Goal: Task Accomplishment & Management: Use online tool/utility

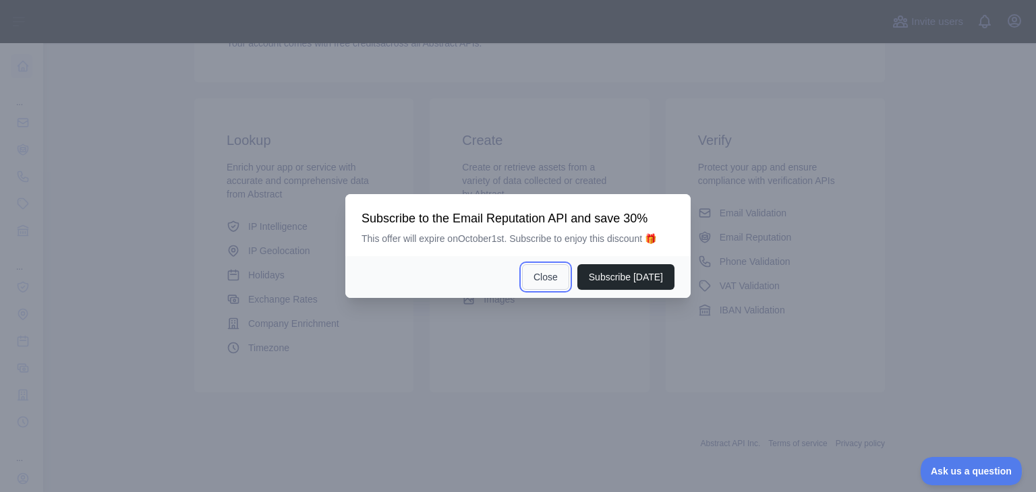
click at [546, 282] on button "Close" at bounding box center [545, 277] width 47 height 26
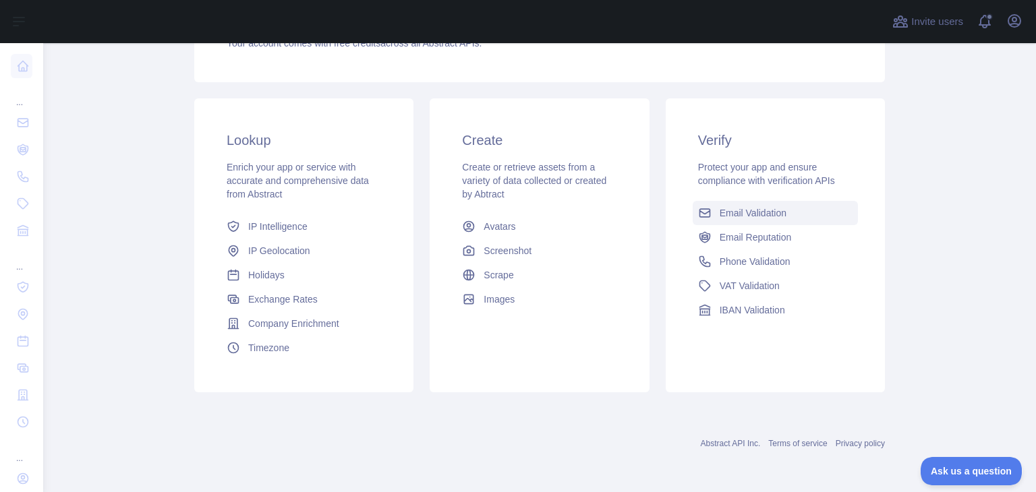
click at [761, 217] on span "Email Validation" at bounding box center [753, 212] width 67 height 13
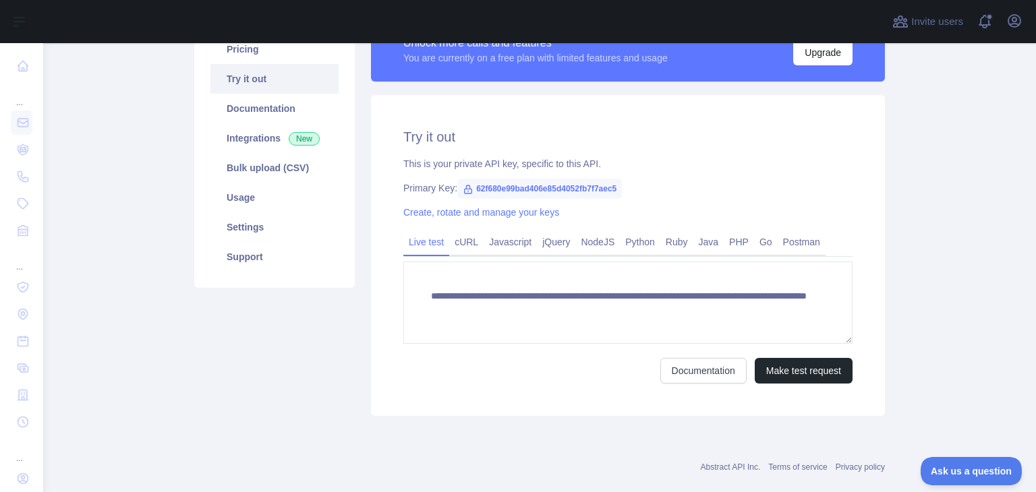
scroll to position [210, 0]
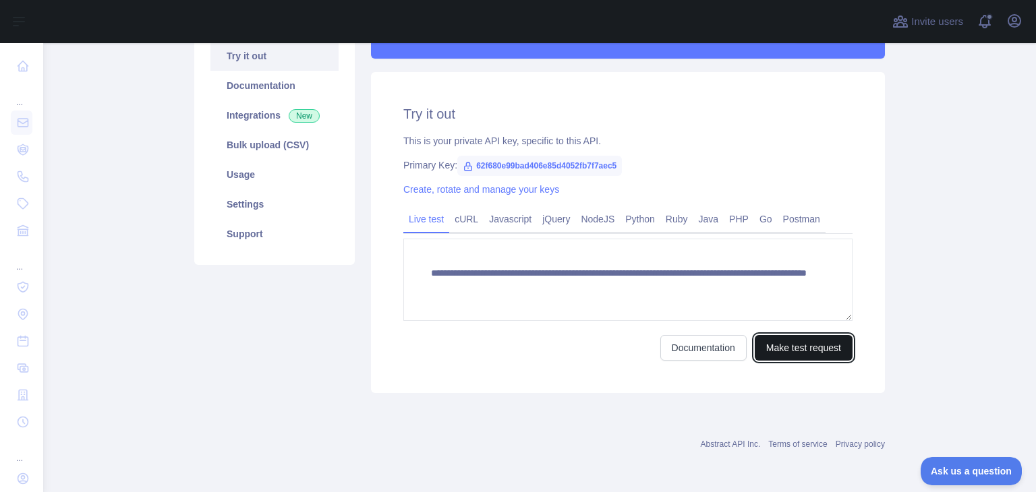
click at [763, 347] on button "Make test request" at bounding box center [804, 348] width 98 height 26
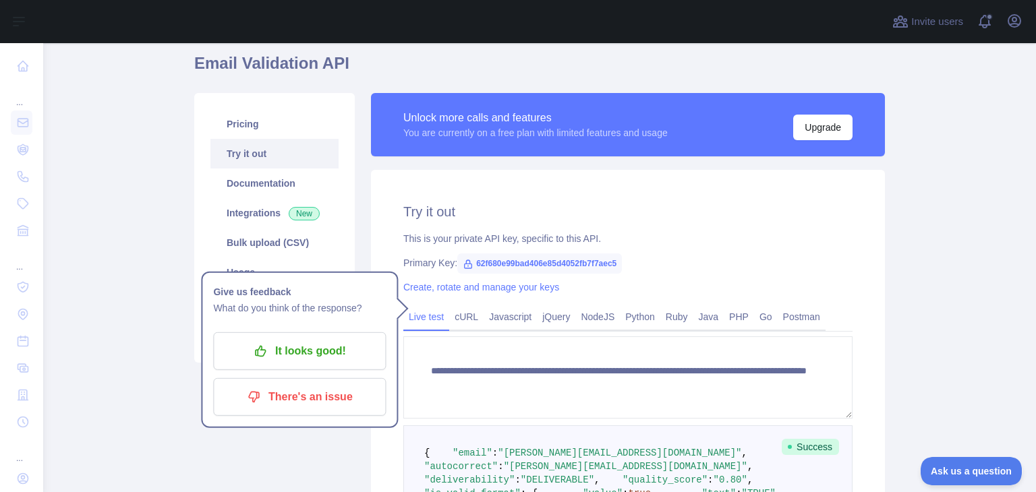
scroll to position [38, 0]
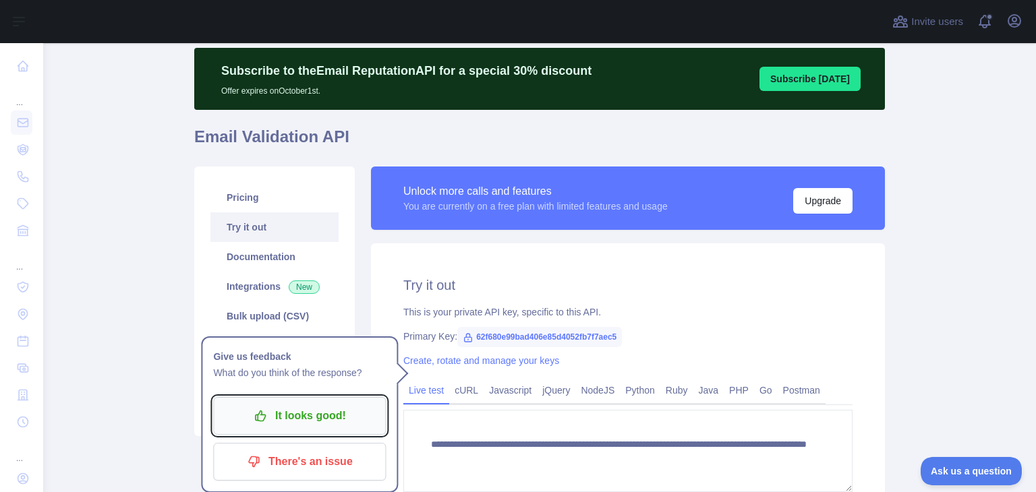
click at [274, 417] on p "It looks good!" at bounding box center [299, 416] width 152 height 23
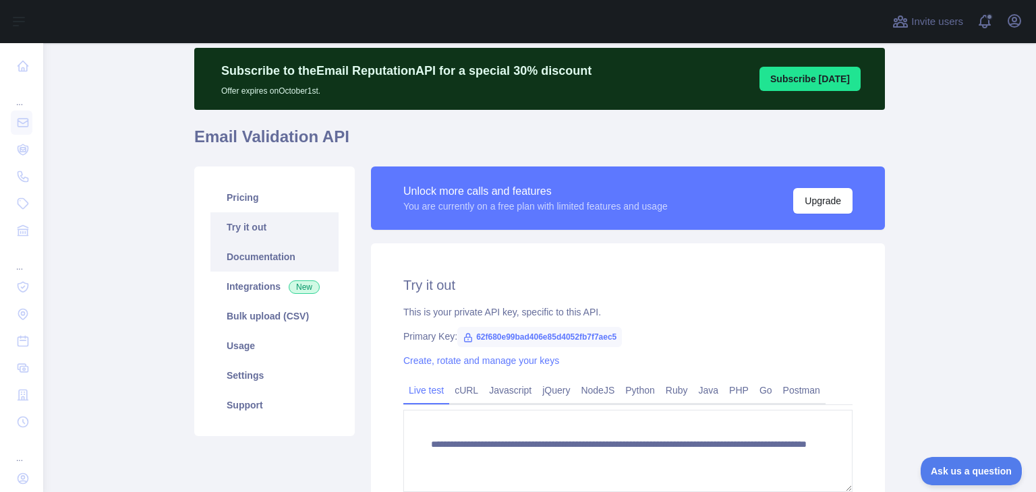
click at [244, 268] on link "Documentation" at bounding box center [274, 257] width 128 height 30
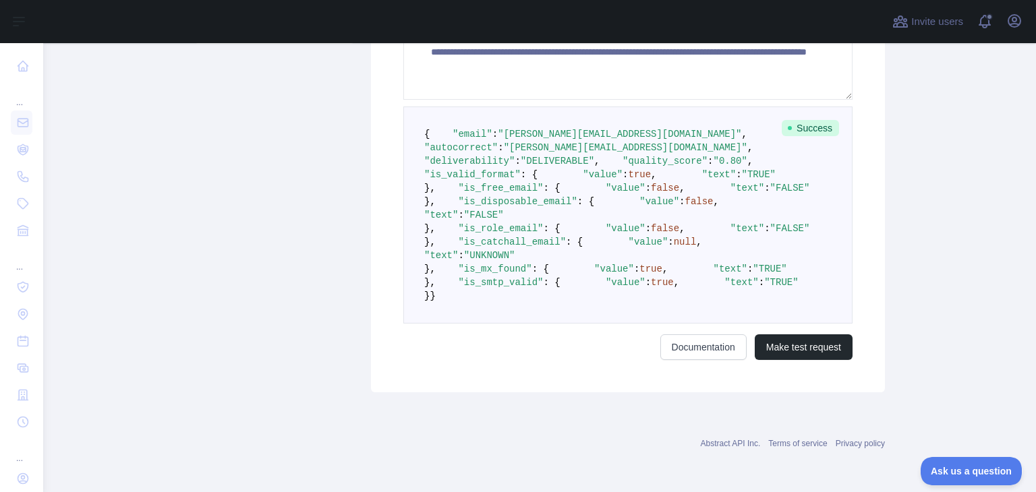
scroll to position [511, 0]
click at [665, 324] on pre "{ "email" : "[PERSON_NAME][EMAIL_ADDRESS][DOMAIN_NAME]" , "autocorrect" : "[PER…" at bounding box center [627, 215] width 449 height 217
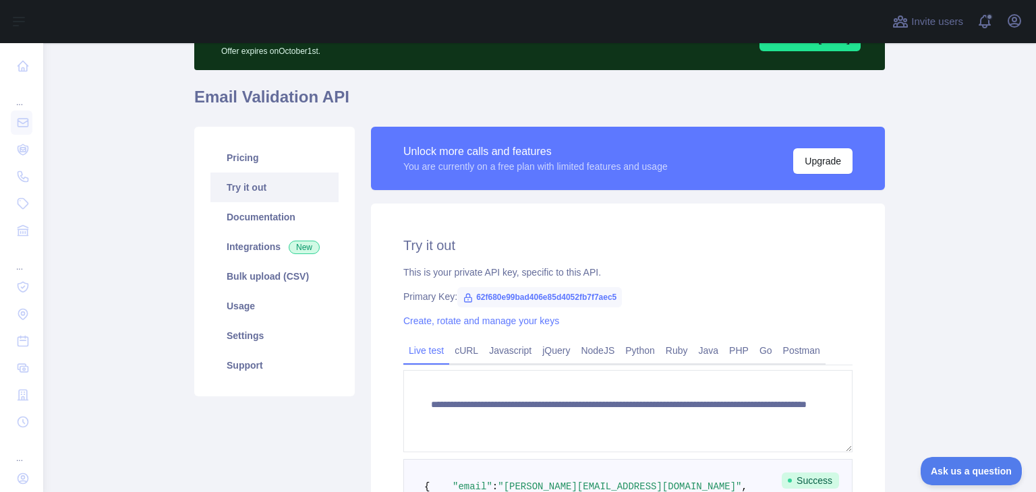
scroll to position [202, 0]
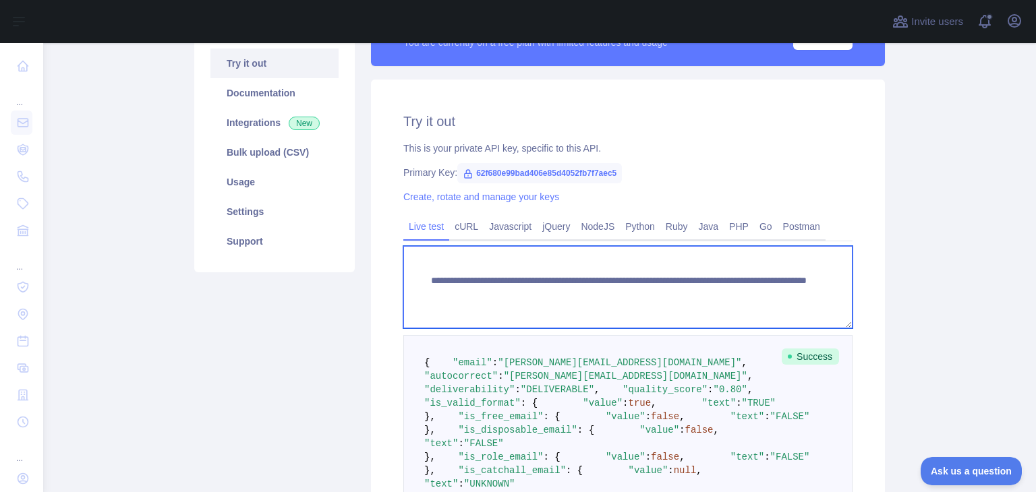
click at [683, 303] on textarea "**********" at bounding box center [627, 287] width 449 height 82
drag, startPoint x: 656, startPoint y: 296, endPoint x: 758, endPoint y: 288, distance: 102.8
click at [758, 288] on textarea "**********" at bounding box center [627, 287] width 449 height 82
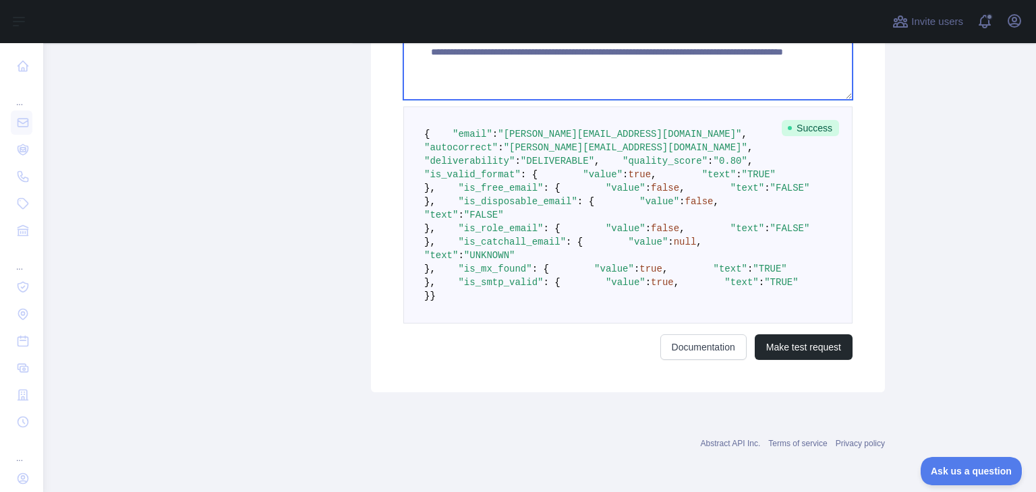
scroll to position [713, 0]
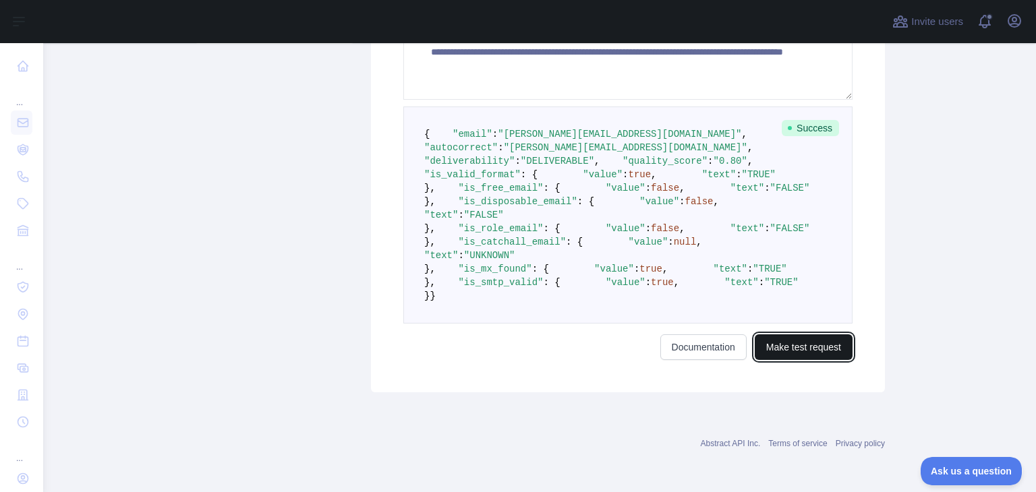
click at [819, 357] on button "Make test request" at bounding box center [804, 348] width 98 height 26
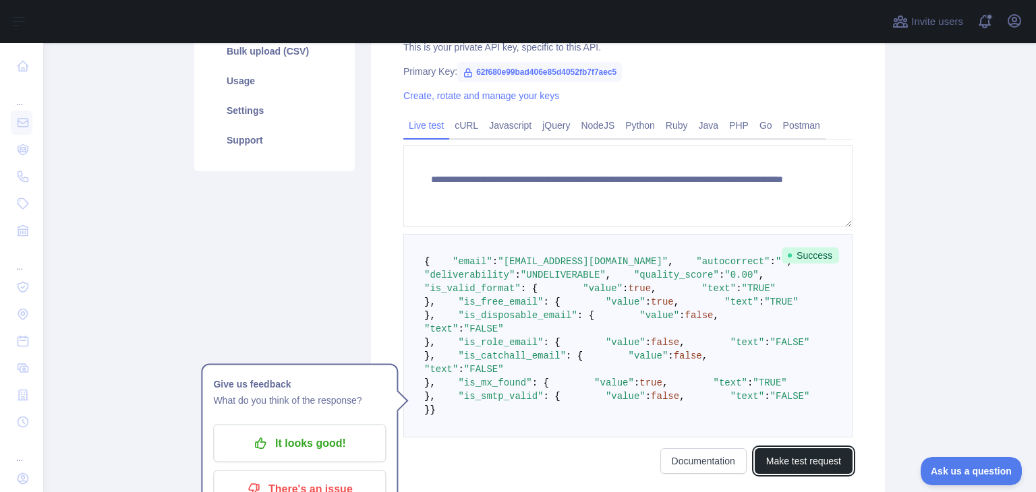
scroll to position [376, 0]
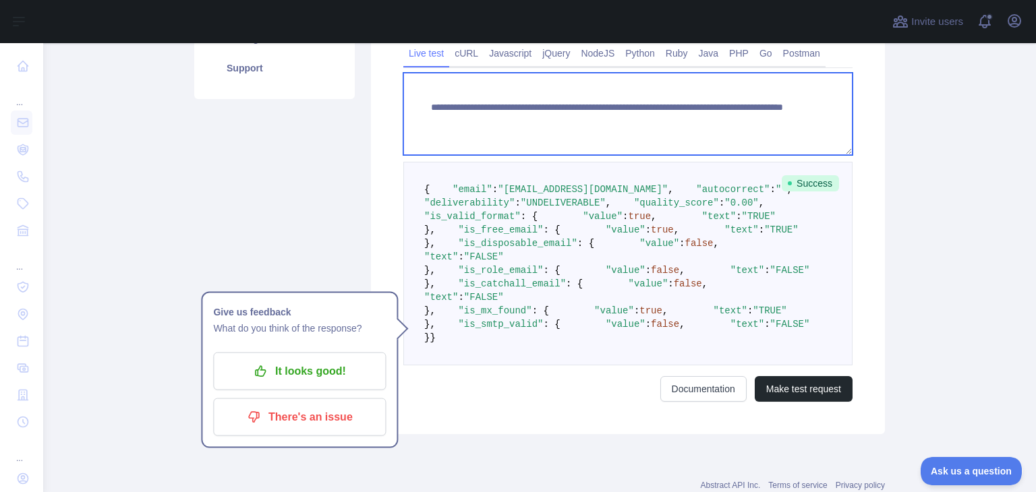
click at [689, 125] on textarea "**********" at bounding box center [627, 114] width 449 height 82
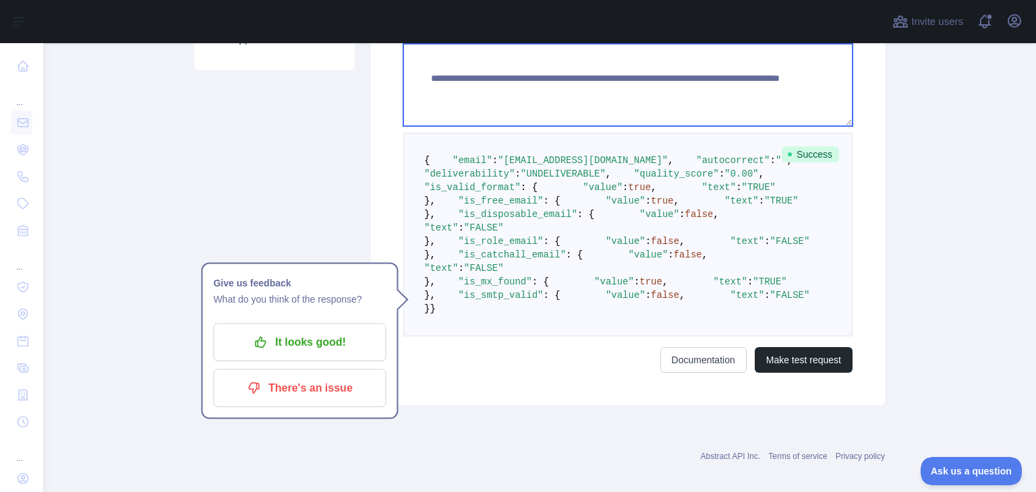
scroll to position [270, 0]
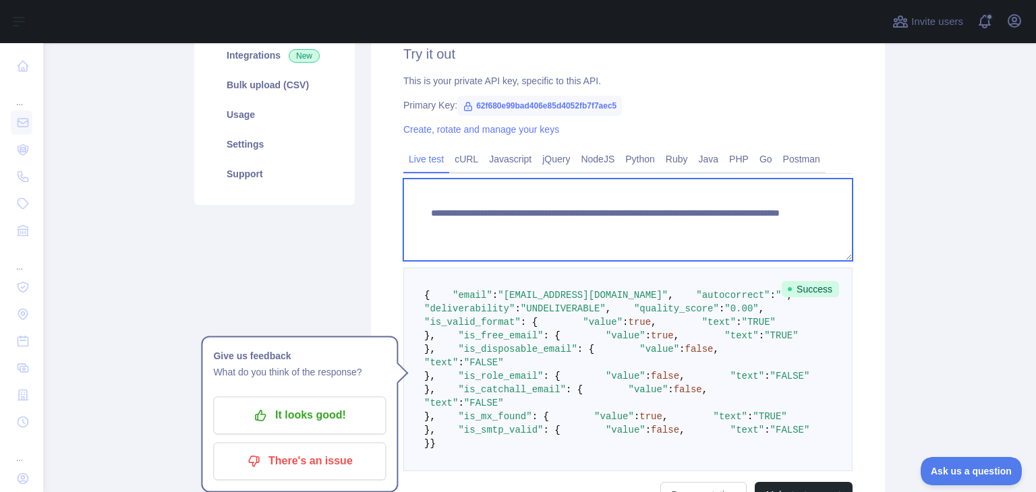
click at [768, 231] on textarea "**********" at bounding box center [627, 220] width 449 height 82
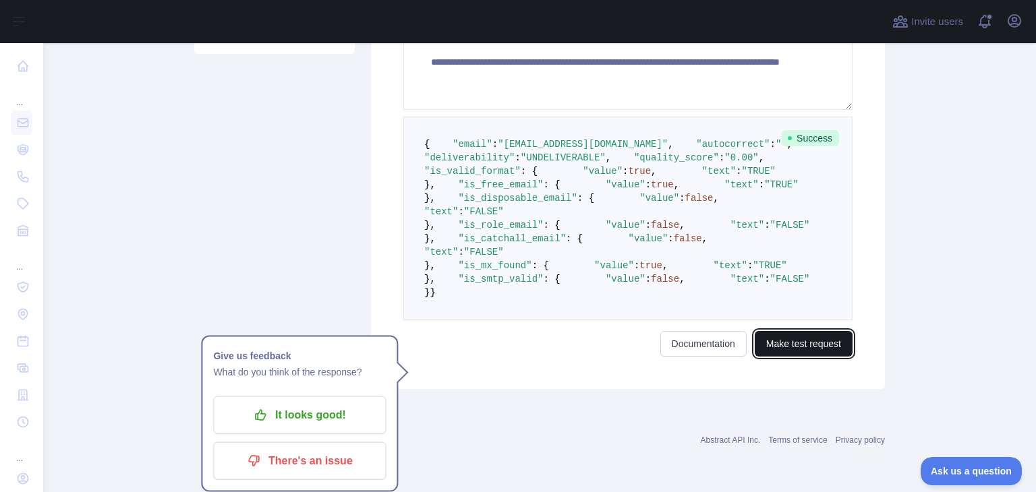
click at [799, 344] on button "Make test request" at bounding box center [804, 344] width 98 height 26
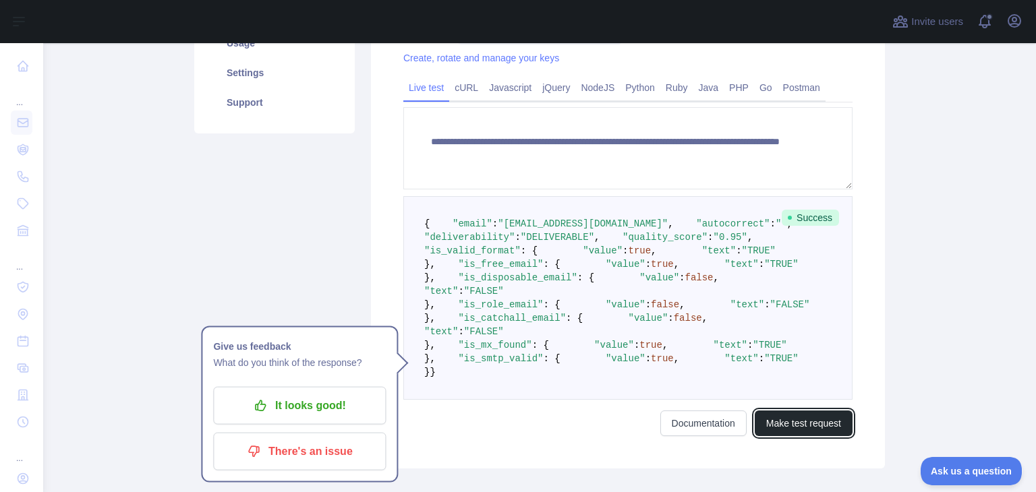
scroll to position [308, 0]
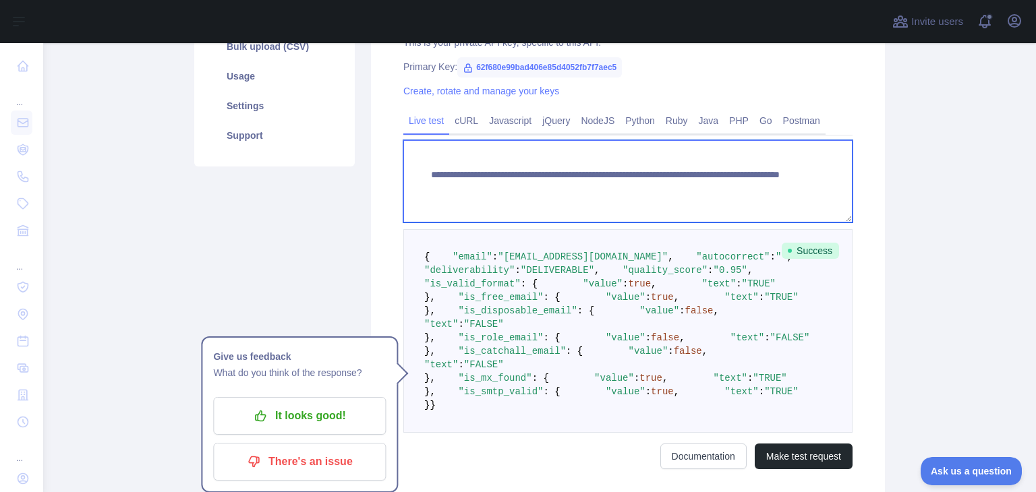
drag, startPoint x: 670, startPoint y: 192, endPoint x: 722, endPoint y: 184, distance: 52.6
click at [722, 184] on textarea "**********" at bounding box center [627, 181] width 449 height 82
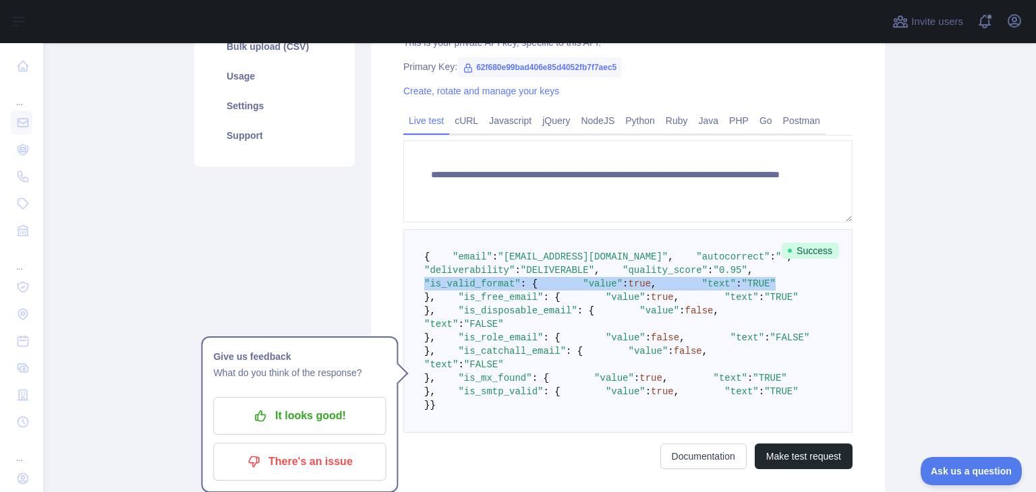
drag, startPoint x: 440, startPoint y: 330, endPoint x: 545, endPoint y: 349, distance: 106.4
click at [545, 349] on pre "{ "email" : "[EMAIL_ADDRESS][DOMAIN_NAME]" , "autocorrect" : "" , "deliverabili…" at bounding box center [627, 331] width 449 height 204
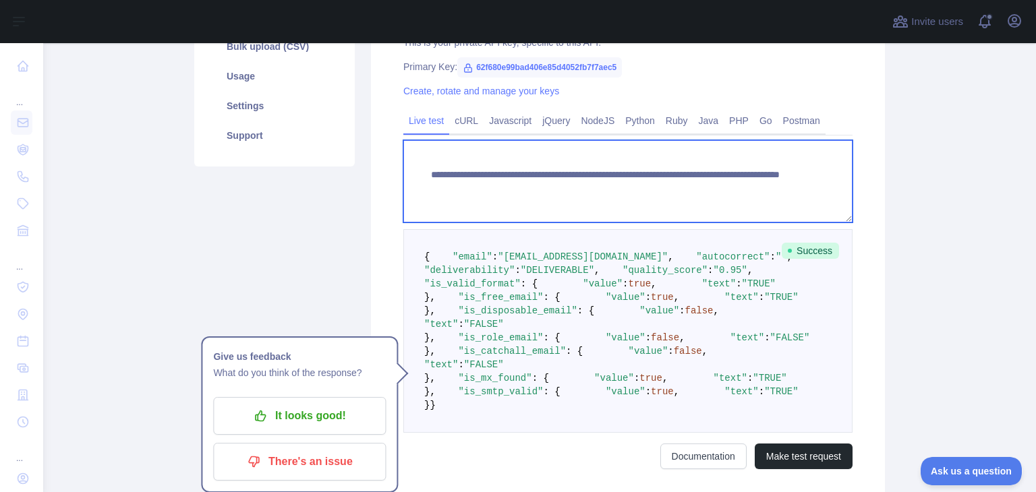
click at [687, 196] on textarea "**********" at bounding box center [627, 181] width 449 height 82
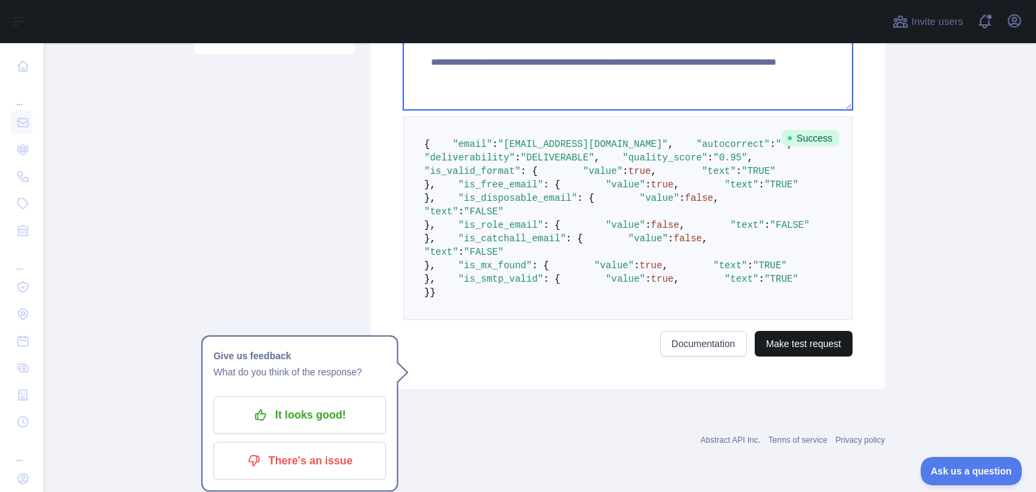
type textarea "**********"
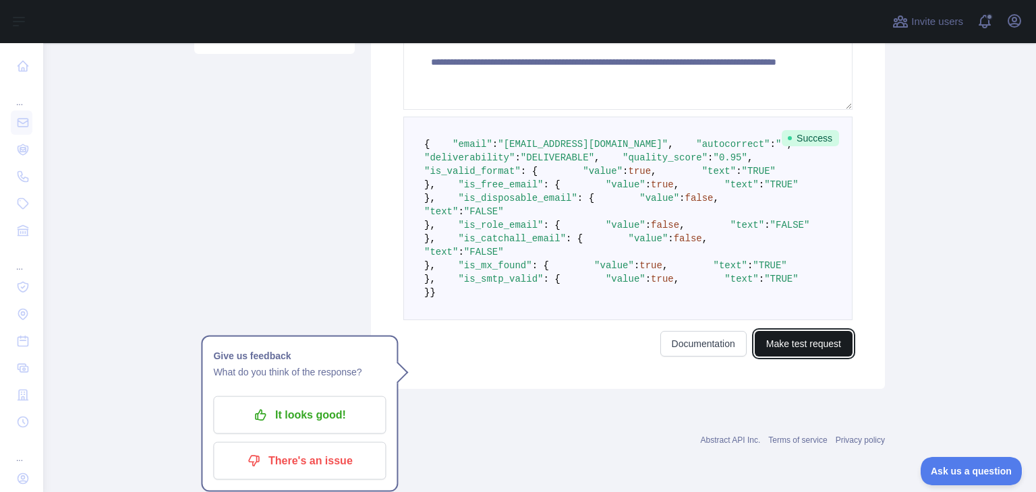
click at [804, 346] on button "Make test request" at bounding box center [804, 344] width 98 height 26
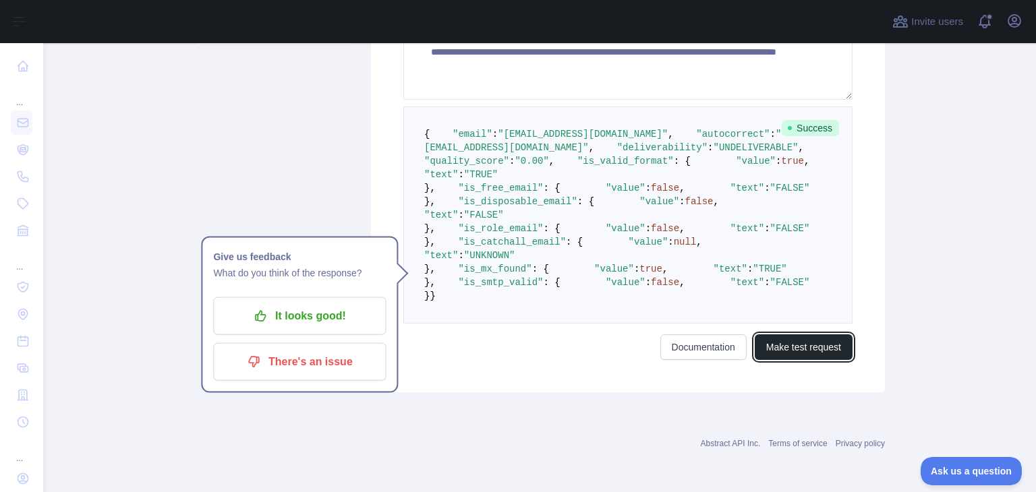
scroll to position [376, 0]
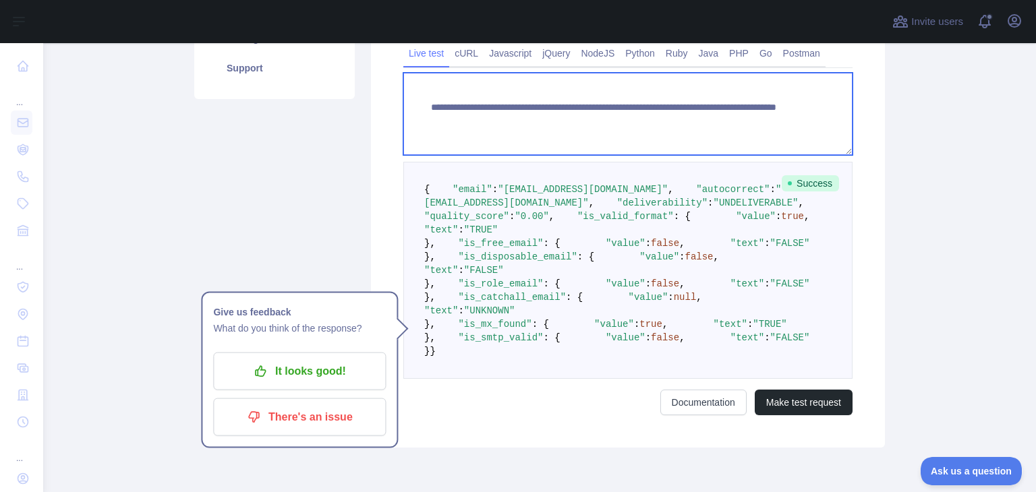
drag, startPoint x: 679, startPoint y: 122, endPoint x: 743, endPoint y: 124, distance: 64.1
click at [743, 124] on textarea "**********" at bounding box center [627, 114] width 449 height 82
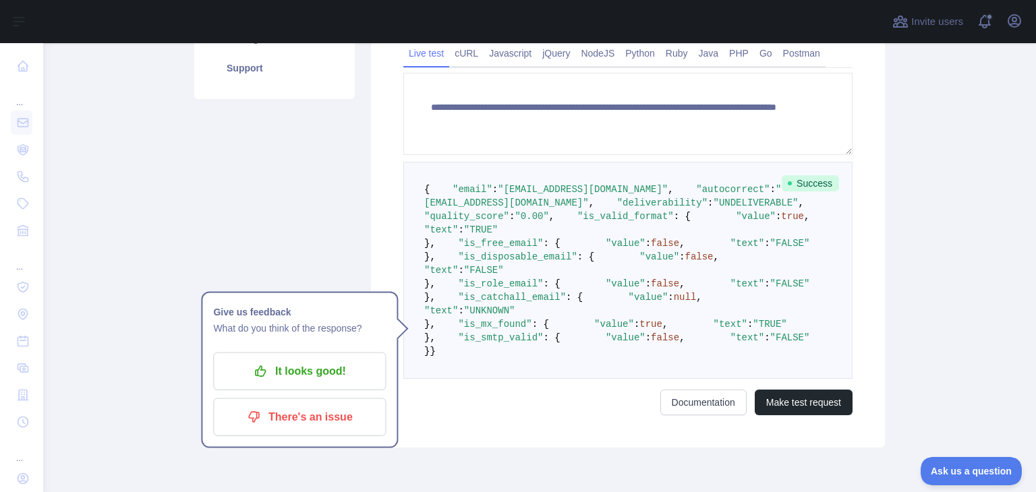
drag, startPoint x: 444, startPoint y: 260, endPoint x: 599, endPoint y: 299, distance: 159.3
click at [599, 299] on pre "{ "email" : "[EMAIL_ADDRESS][DOMAIN_NAME]" , "autocorrect" : "[EMAIL_ADDRESS][D…" at bounding box center [627, 270] width 449 height 217
click at [513, 300] on pre "{ "email" : "[EMAIL_ADDRESS][DOMAIN_NAME]" , "autocorrect" : "[EMAIL_ADDRESS][D…" at bounding box center [627, 270] width 449 height 217
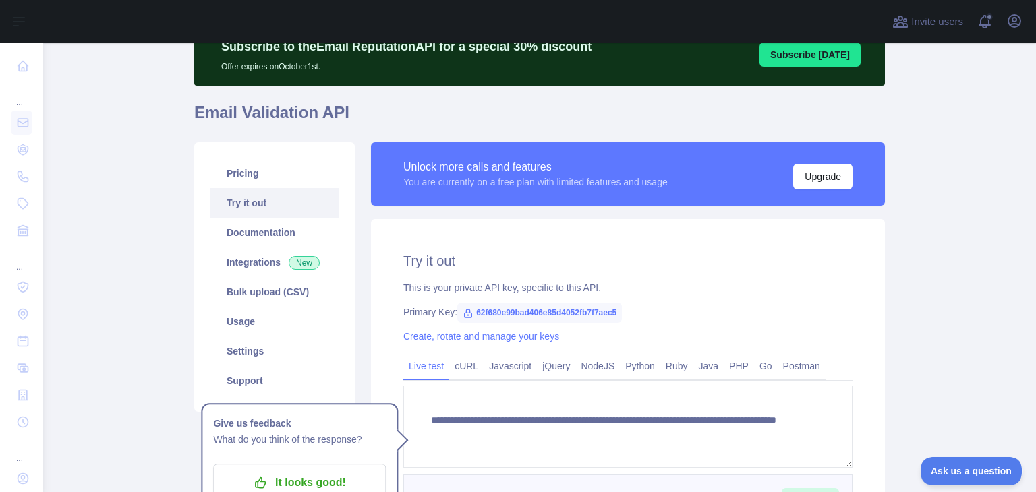
scroll to position [38, 0]
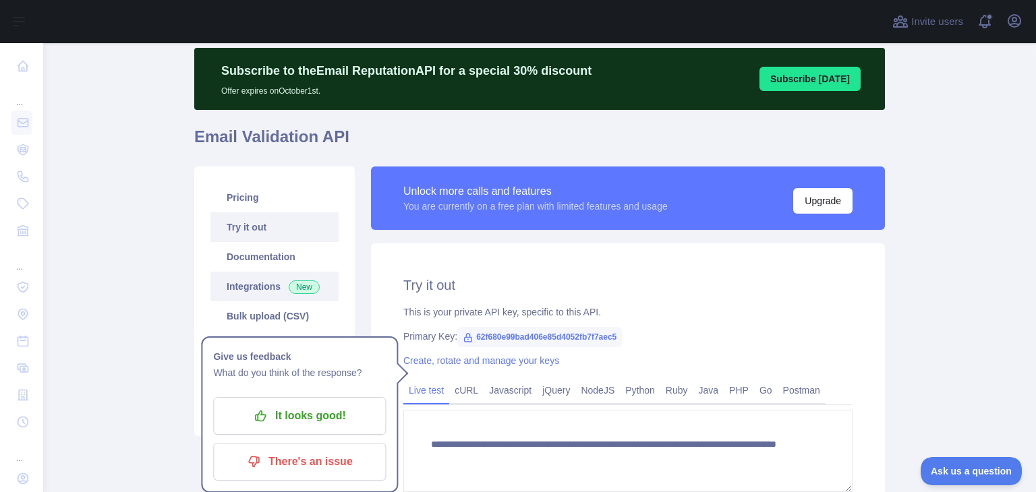
click at [264, 293] on link "Integrations New" at bounding box center [274, 287] width 128 height 30
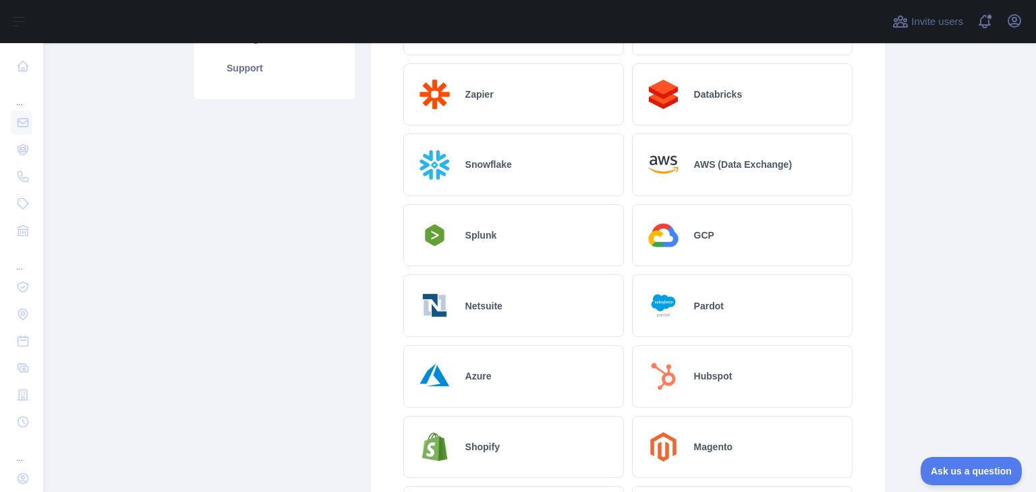
scroll to position [173, 0]
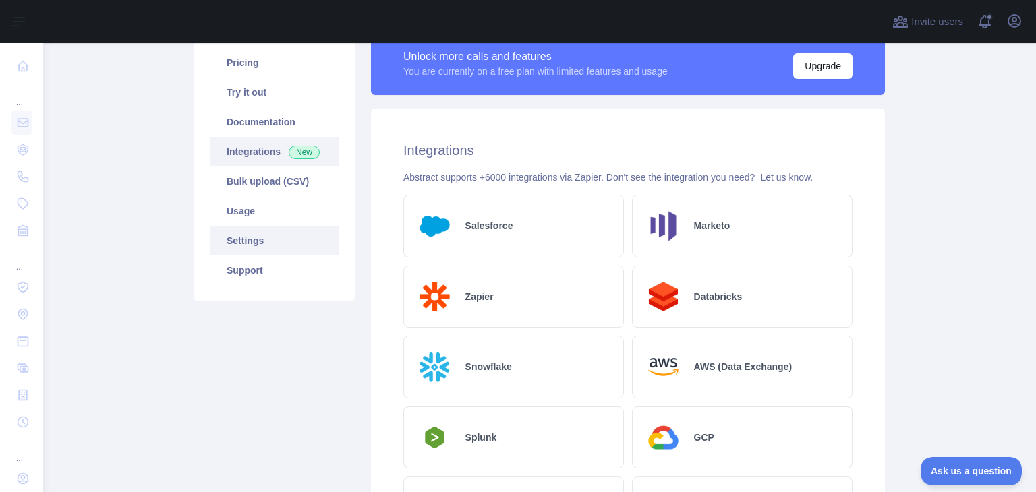
click at [226, 237] on link "Settings" at bounding box center [274, 241] width 128 height 30
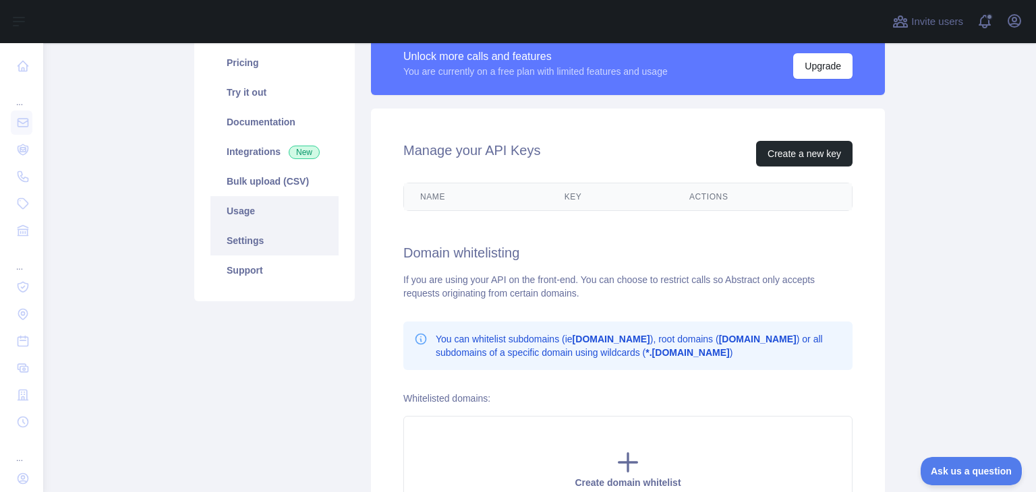
click at [227, 216] on link "Usage" at bounding box center [274, 211] width 128 height 30
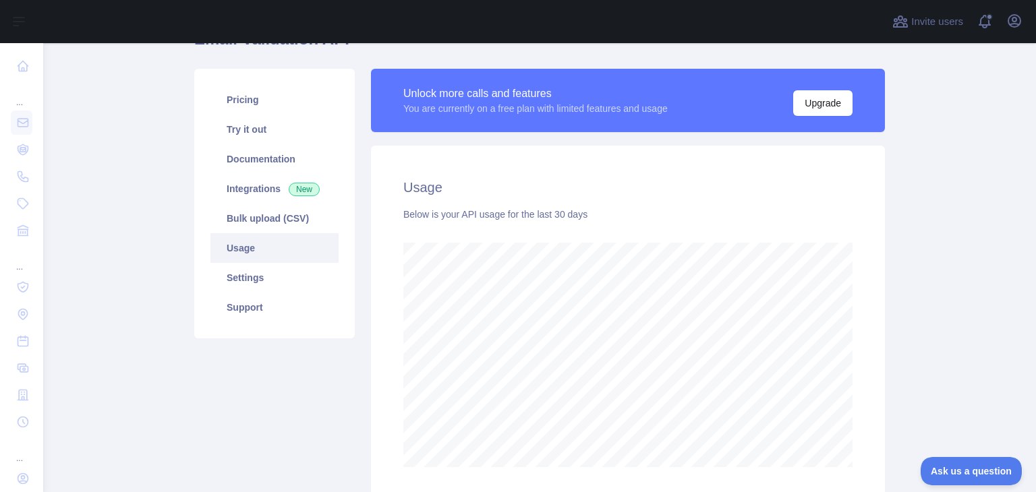
scroll to position [40, 0]
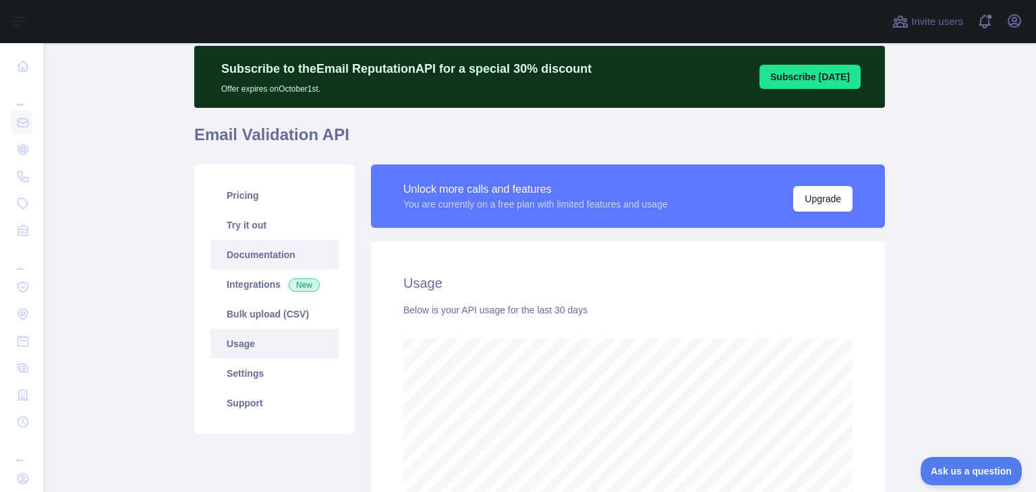
click at [258, 260] on link "Documentation" at bounding box center [274, 255] width 128 height 30
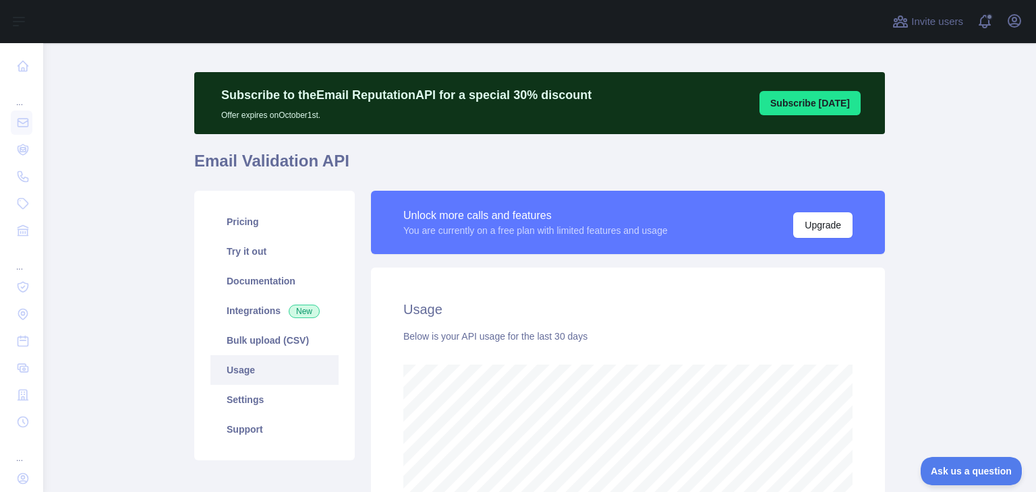
scroll to position [0, 0]
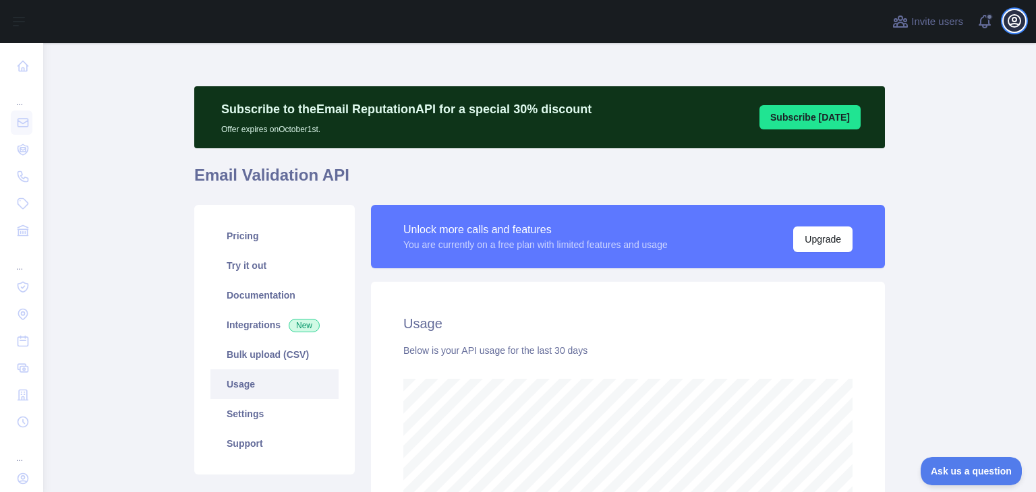
click at [1011, 13] on icon "button" at bounding box center [1014, 21] width 16 height 16
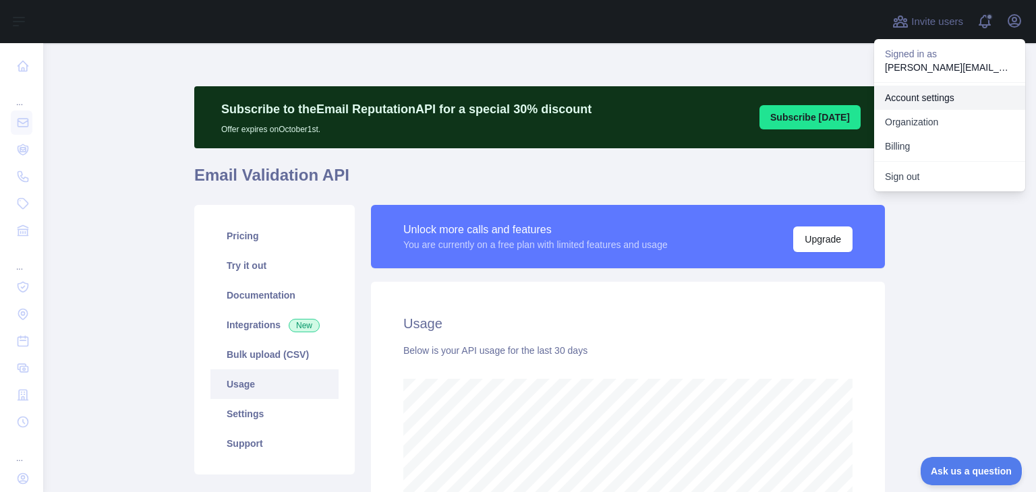
click at [944, 106] on link "Account settings" at bounding box center [949, 98] width 151 height 24
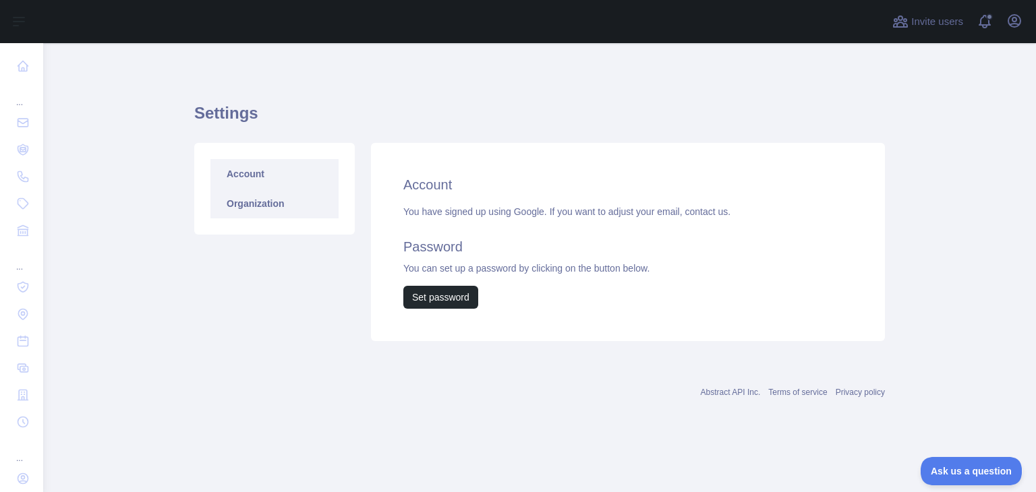
click at [283, 193] on link "Organization" at bounding box center [274, 204] width 128 height 30
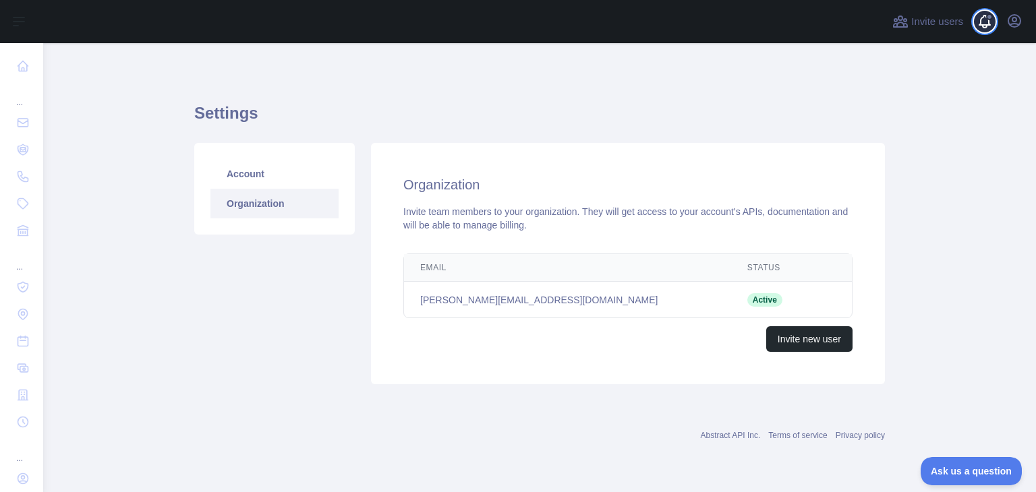
click at [979, 26] on span at bounding box center [990, 21] width 27 height 43
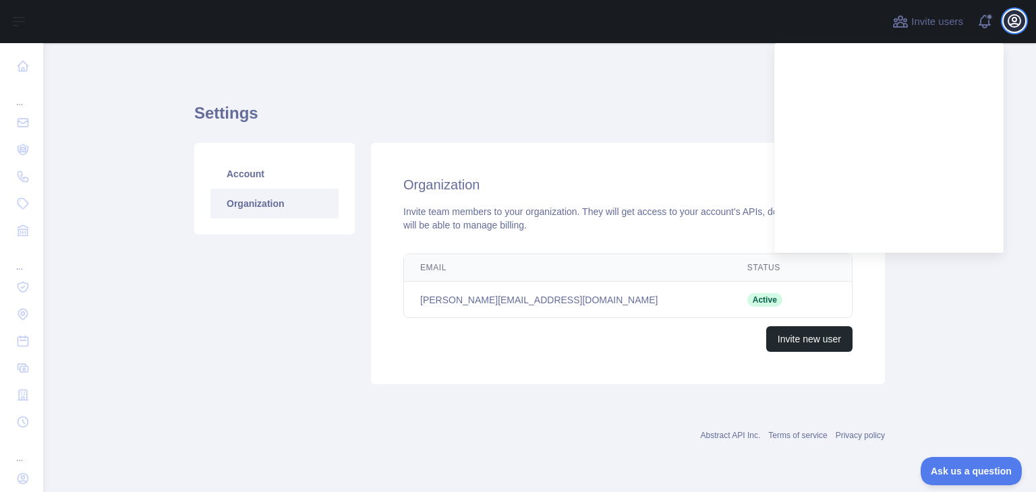
click at [1016, 16] on icon "button" at bounding box center [1014, 21] width 16 height 16
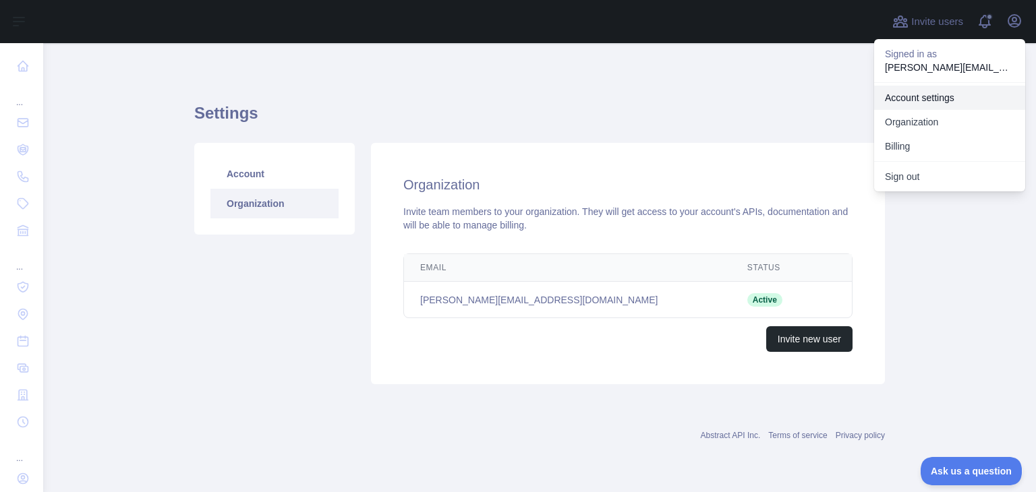
click at [922, 103] on link "Account settings" at bounding box center [949, 98] width 151 height 24
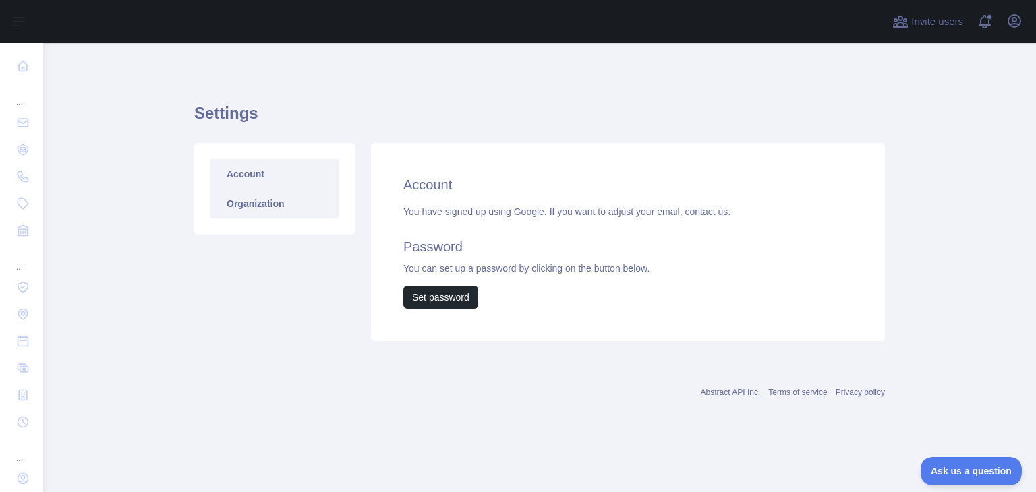
click at [259, 213] on link "Organization" at bounding box center [274, 204] width 128 height 30
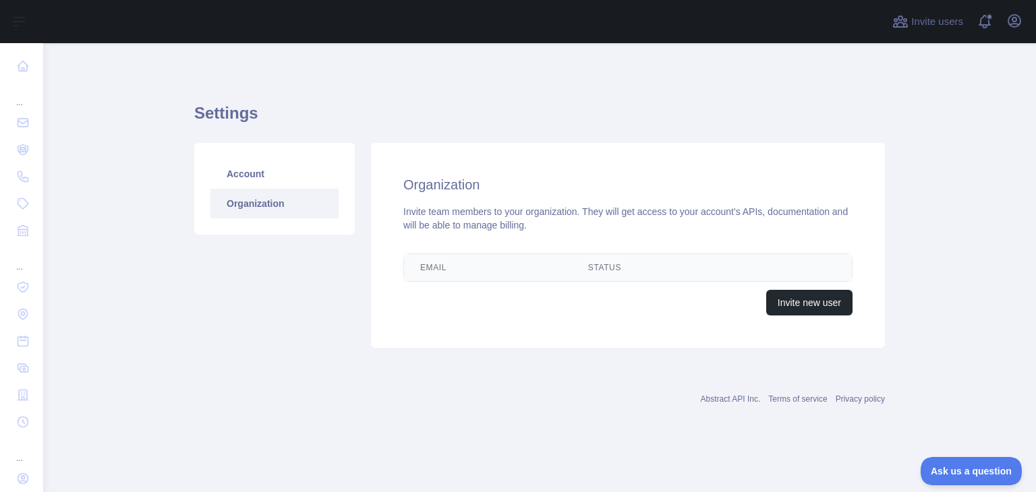
click at [175, 214] on main "Settings Account Organization Organization Invite team members to your organiza…" at bounding box center [539, 267] width 993 height 449
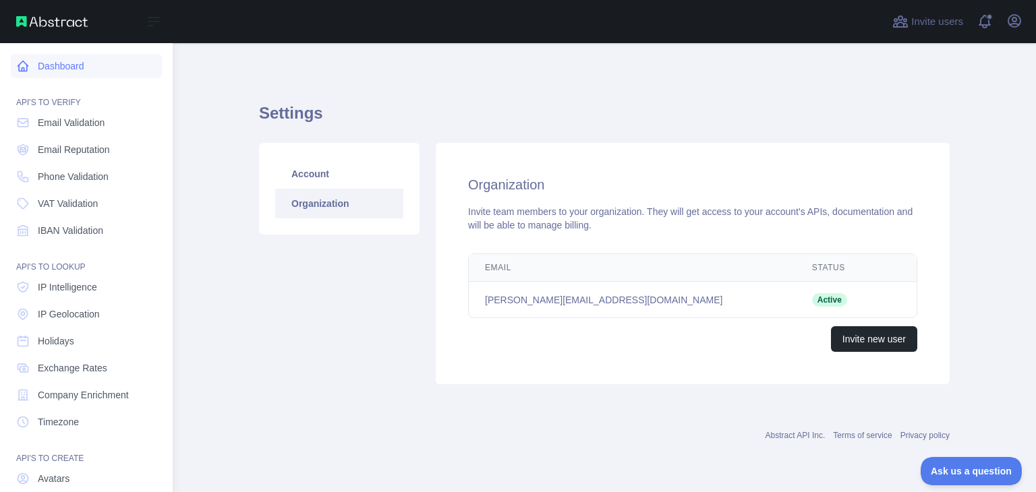
click at [76, 65] on link "Dashboard" at bounding box center [86, 66] width 151 height 24
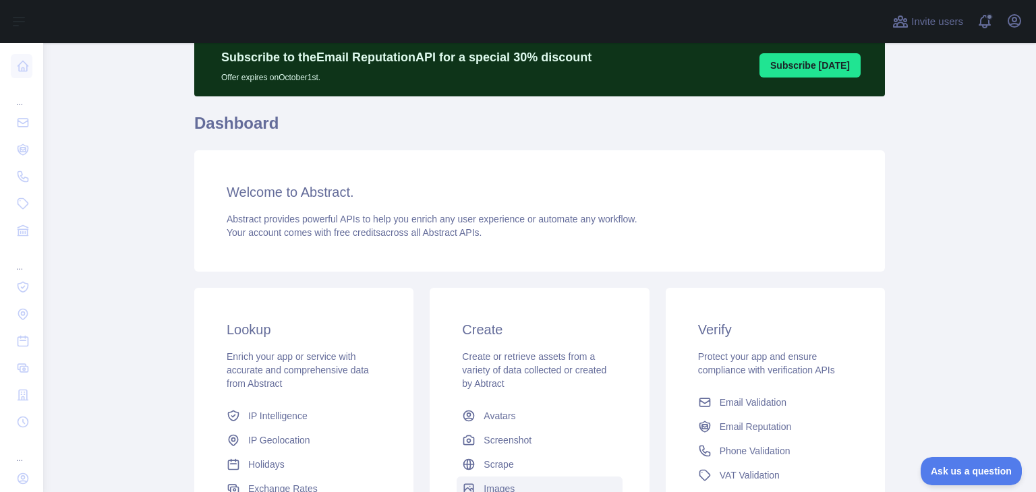
scroll to position [241, 0]
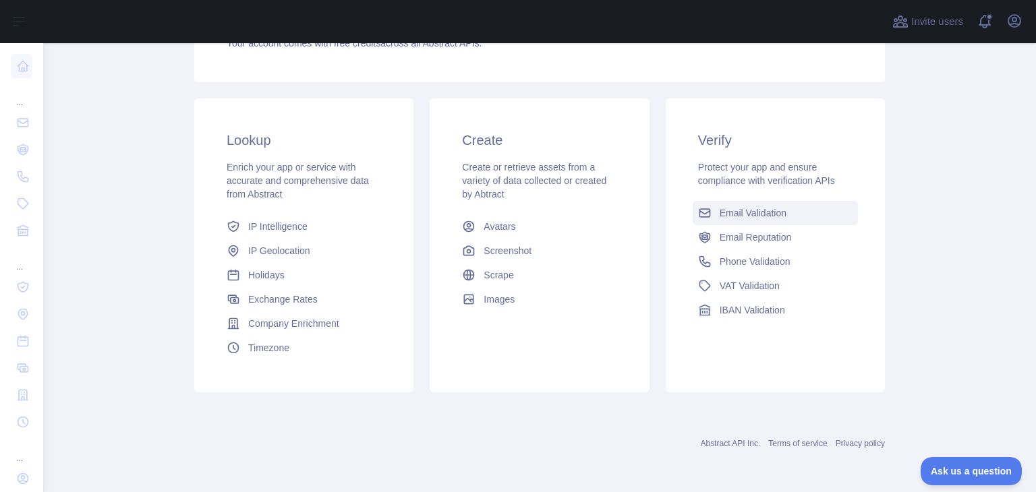
click at [740, 220] on link "Email Validation" at bounding box center [775, 213] width 165 height 24
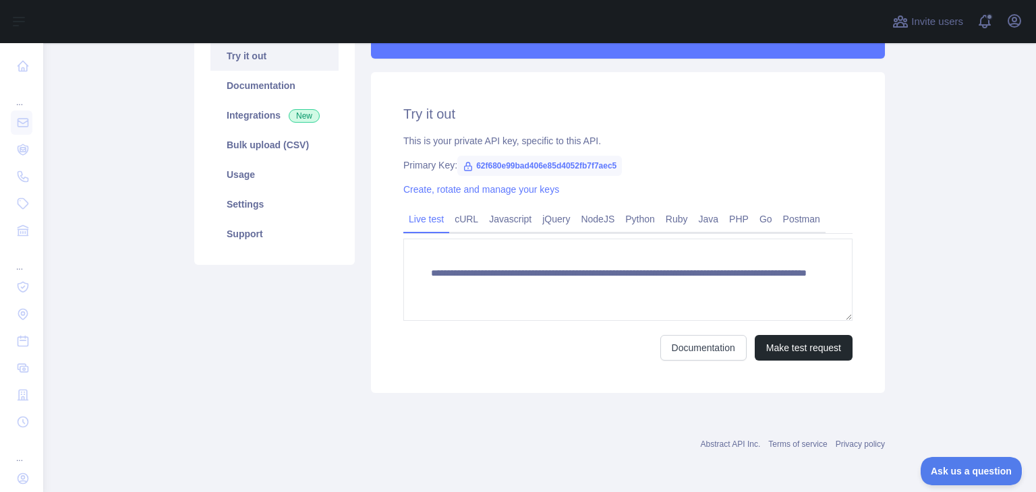
scroll to position [210, 0]
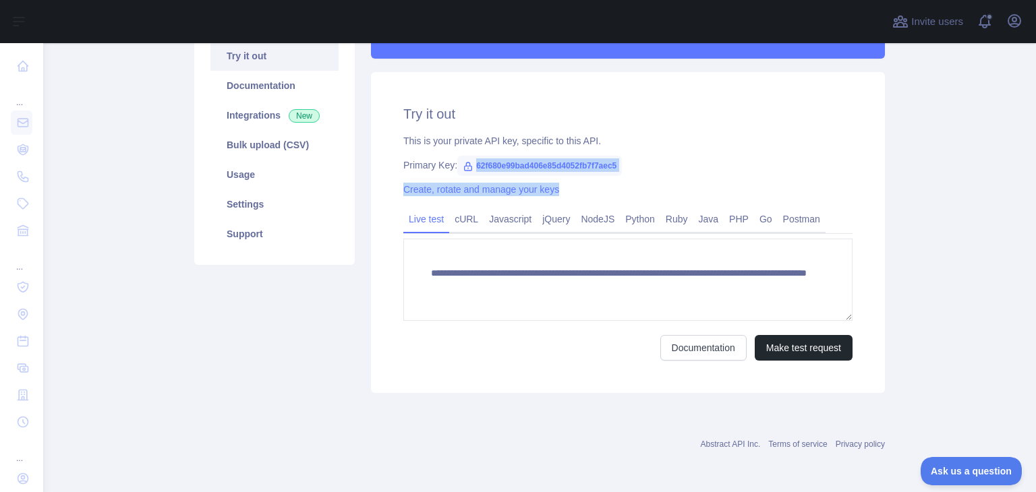
drag, startPoint x: 467, startPoint y: 168, endPoint x: 632, endPoint y: 177, distance: 165.5
click at [633, 179] on div "**********" at bounding box center [628, 232] width 514 height 321
click at [616, 169] on span "62f680e99bad406e85d4052fb7f7aec5" at bounding box center [539, 166] width 165 height 20
drag, startPoint x: 614, startPoint y: 163, endPoint x: 469, endPoint y: 162, distance: 145.0
click at [469, 162] on span "62f680e99bad406e85d4052fb7f7aec5" at bounding box center [539, 166] width 165 height 20
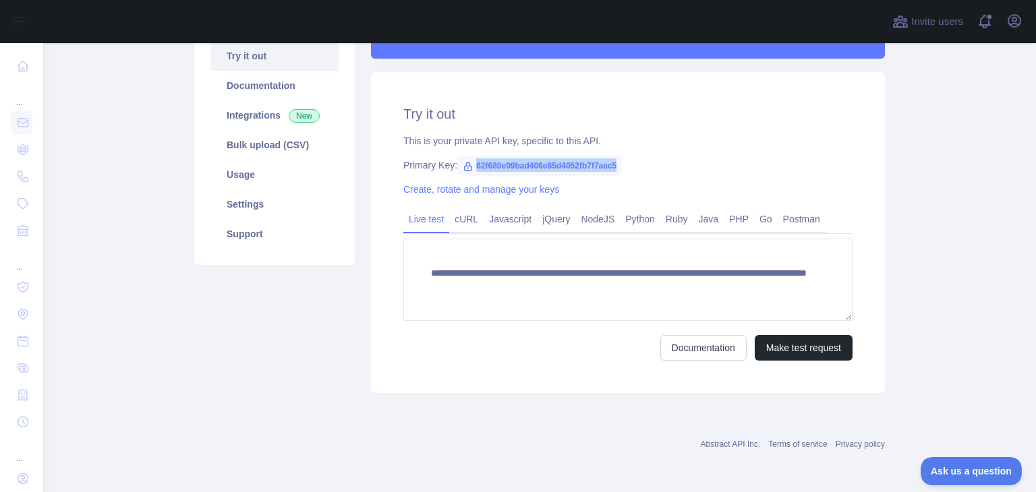
copy span "62f680e99bad406e85d4052fb7f7aec5"
